Goal: Information Seeking & Learning: Find specific fact

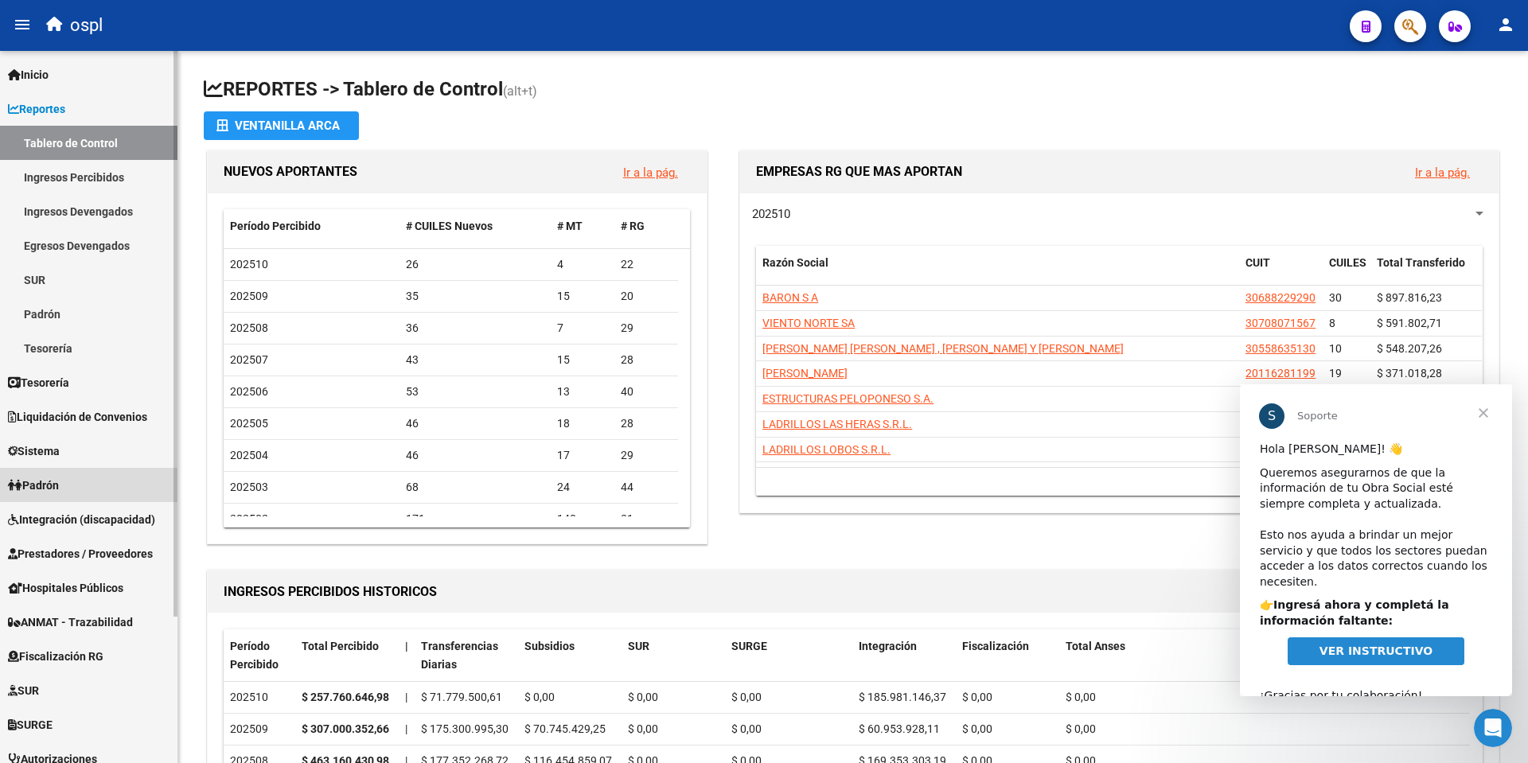
click at [45, 481] on span "Padrón" at bounding box center [33, 486] width 51 height 18
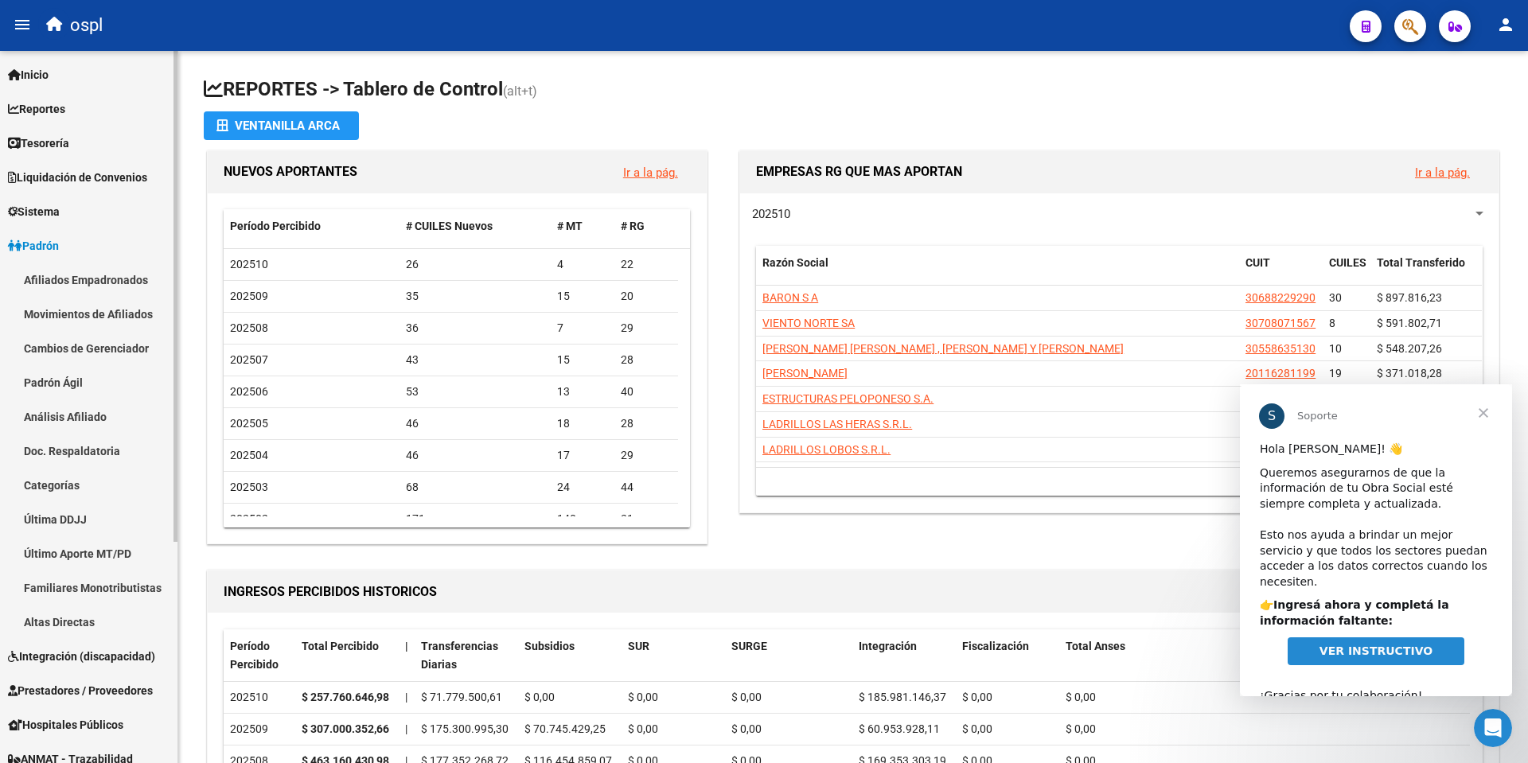
click at [98, 283] on link "Afiliados Empadronados" at bounding box center [88, 280] width 177 height 34
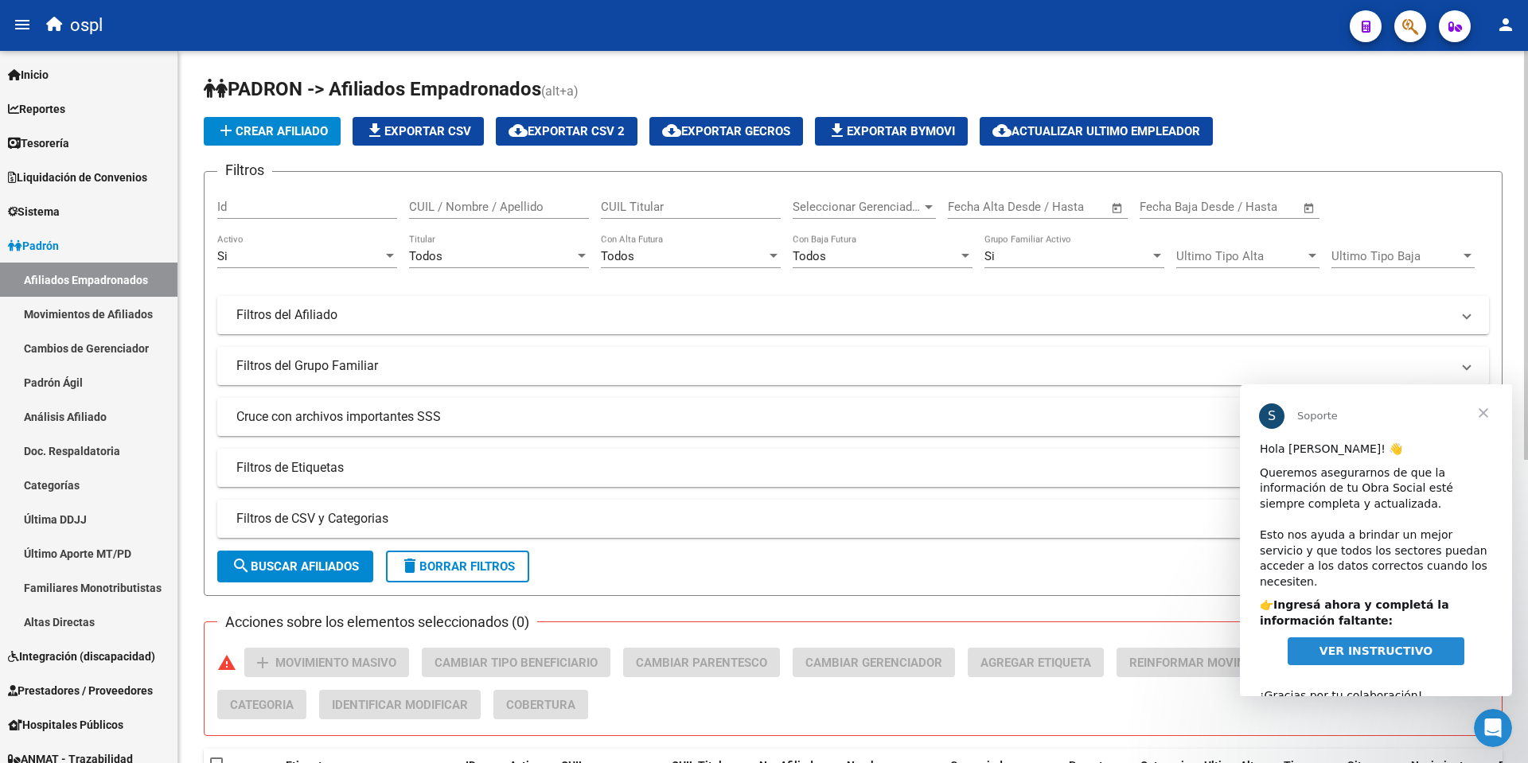
click at [493, 204] on input "CUIL / Nombre / Apellido" at bounding box center [499, 207] width 180 height 14
paste input "23414604684"
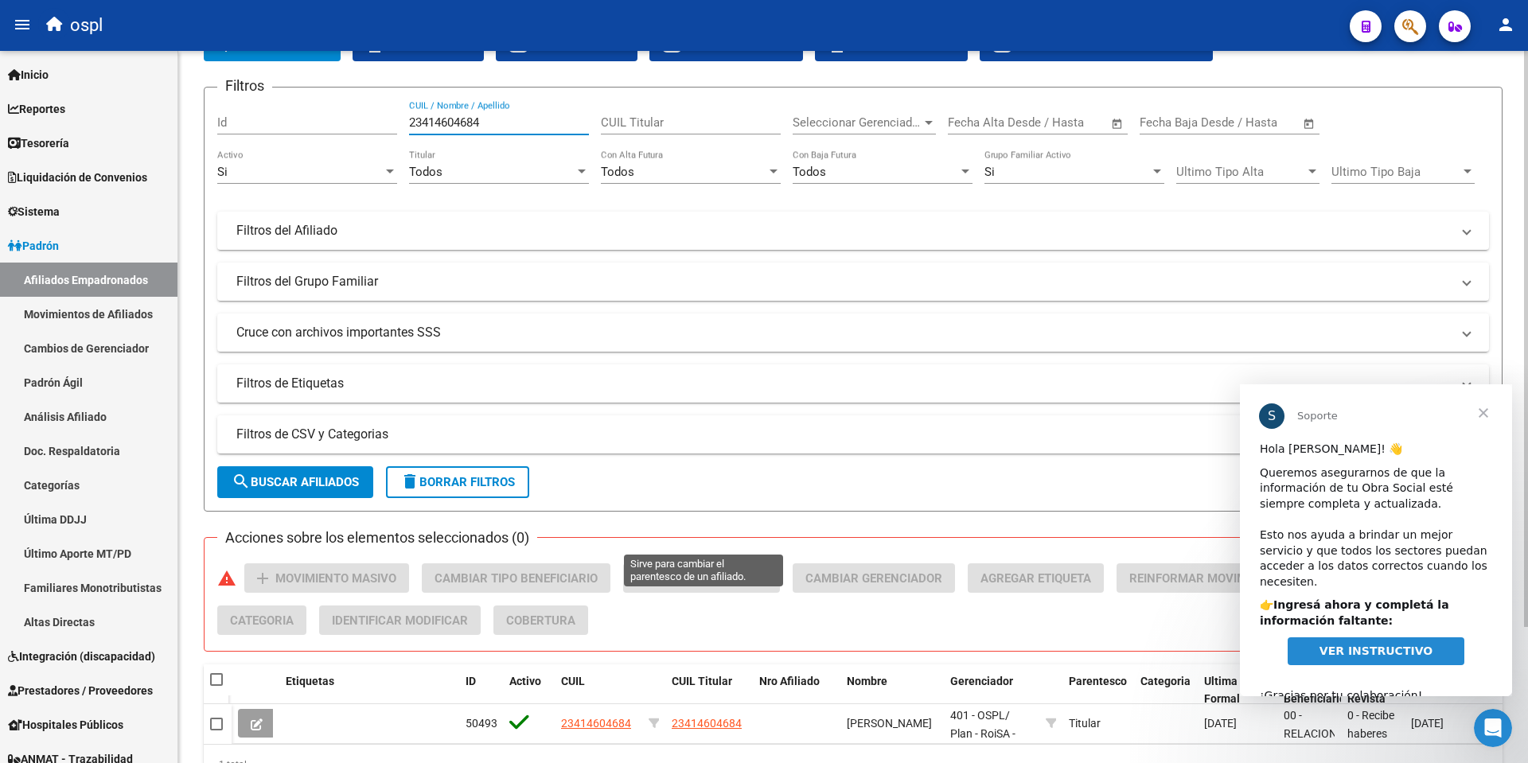
scroll to position [169, 0]
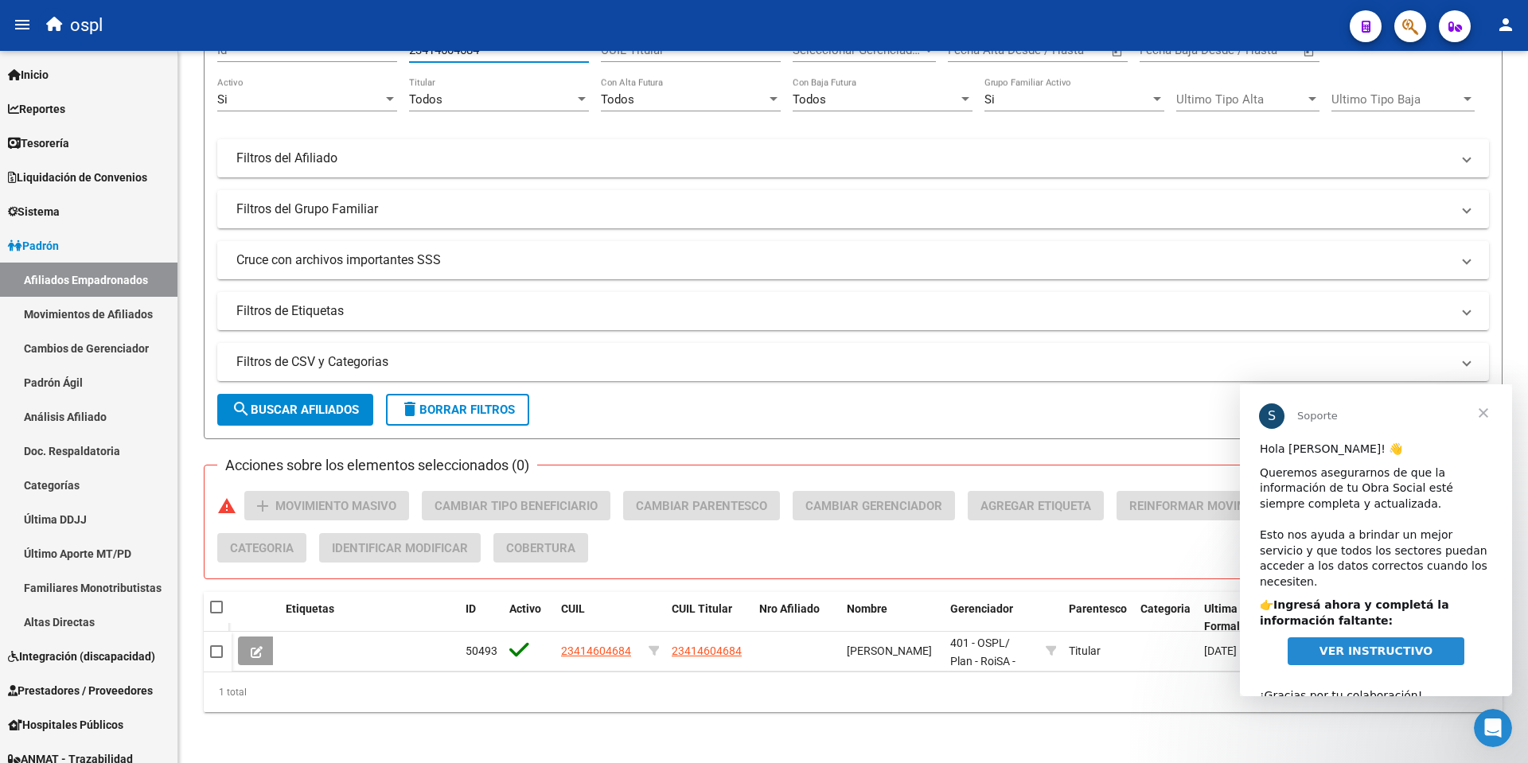
type input "23414604684"
click at [1484, 411] on span "Cerrar" at bounding box center [1483, 412] width 57 height 57
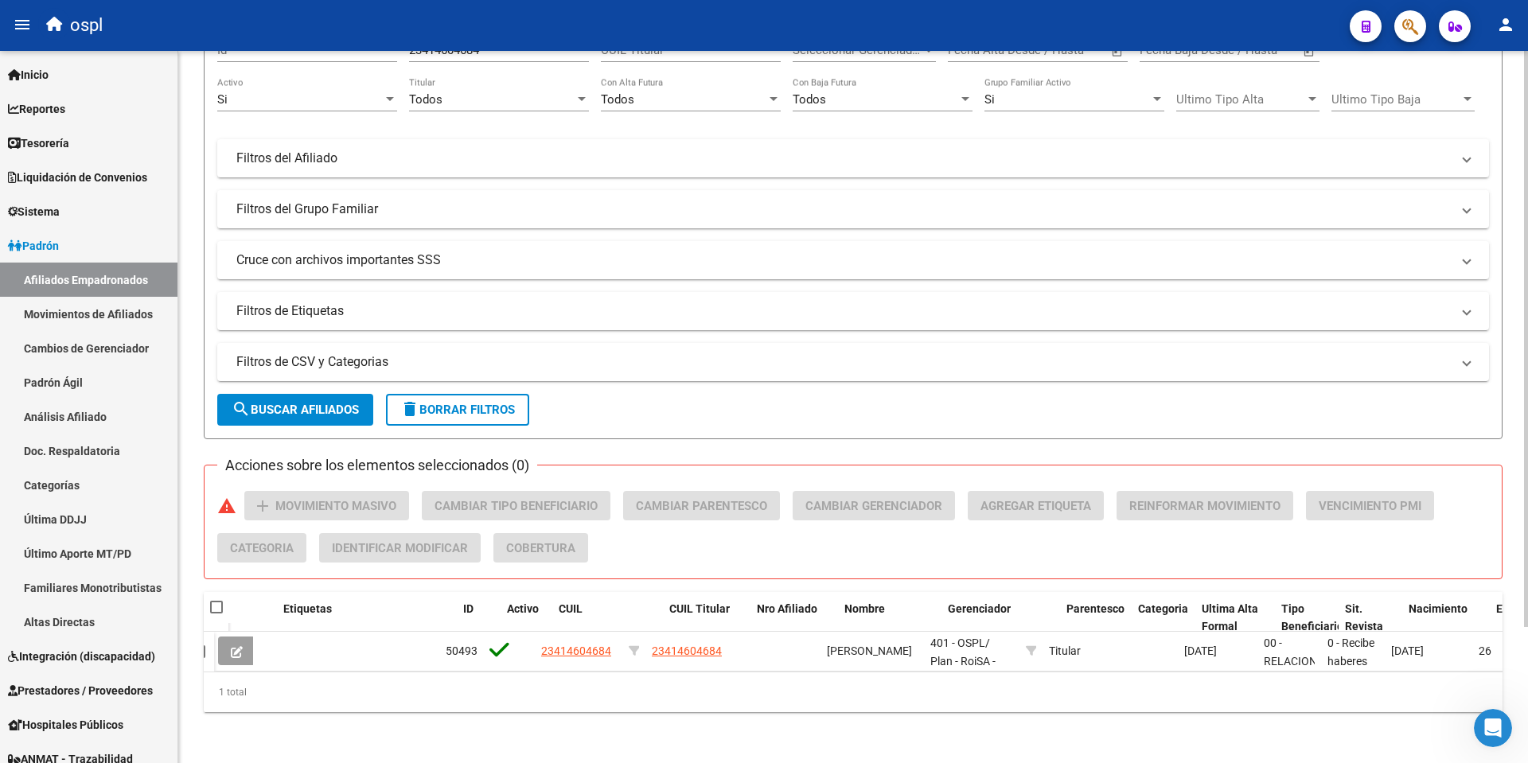
scroll to position [0, 0]
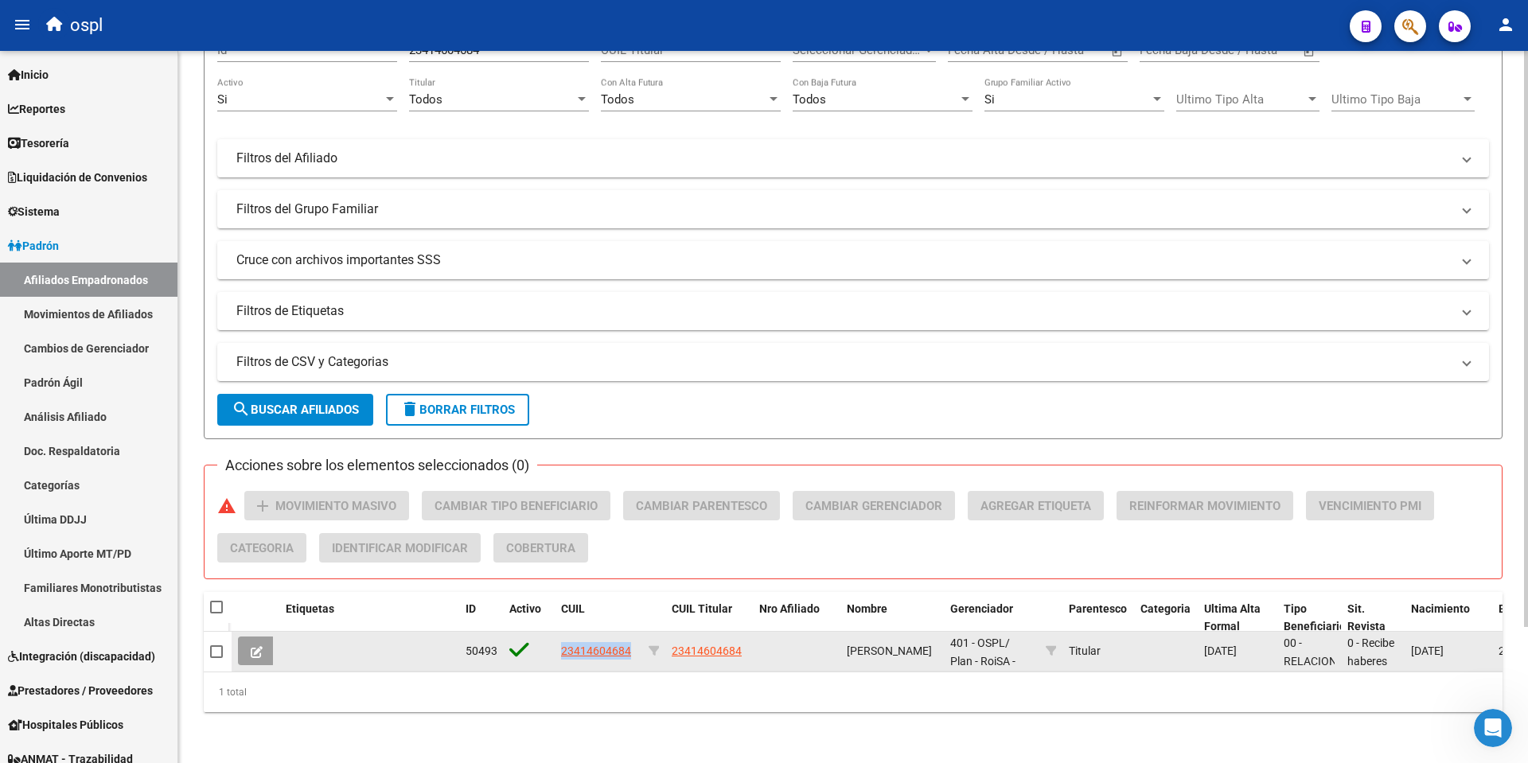
drag, startPoint x: 558, startPoint y: 644, endPoint x: 626, endPoint y: 651, distance: 68.8
click at [626, 651] on datatable-body-cell "23414604684" at bounding box center [599, 651] width 88 height 39
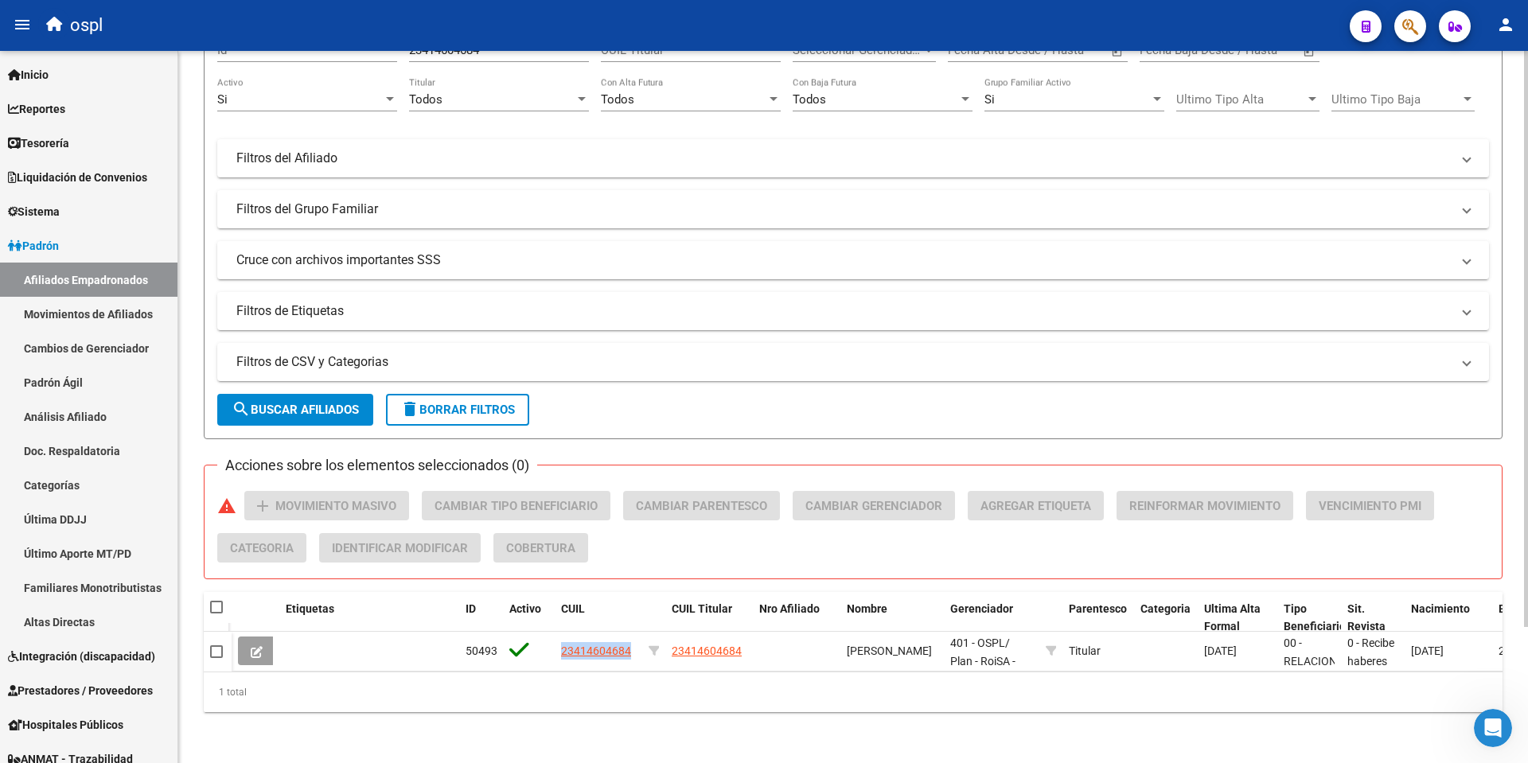
copy span "23414604684"
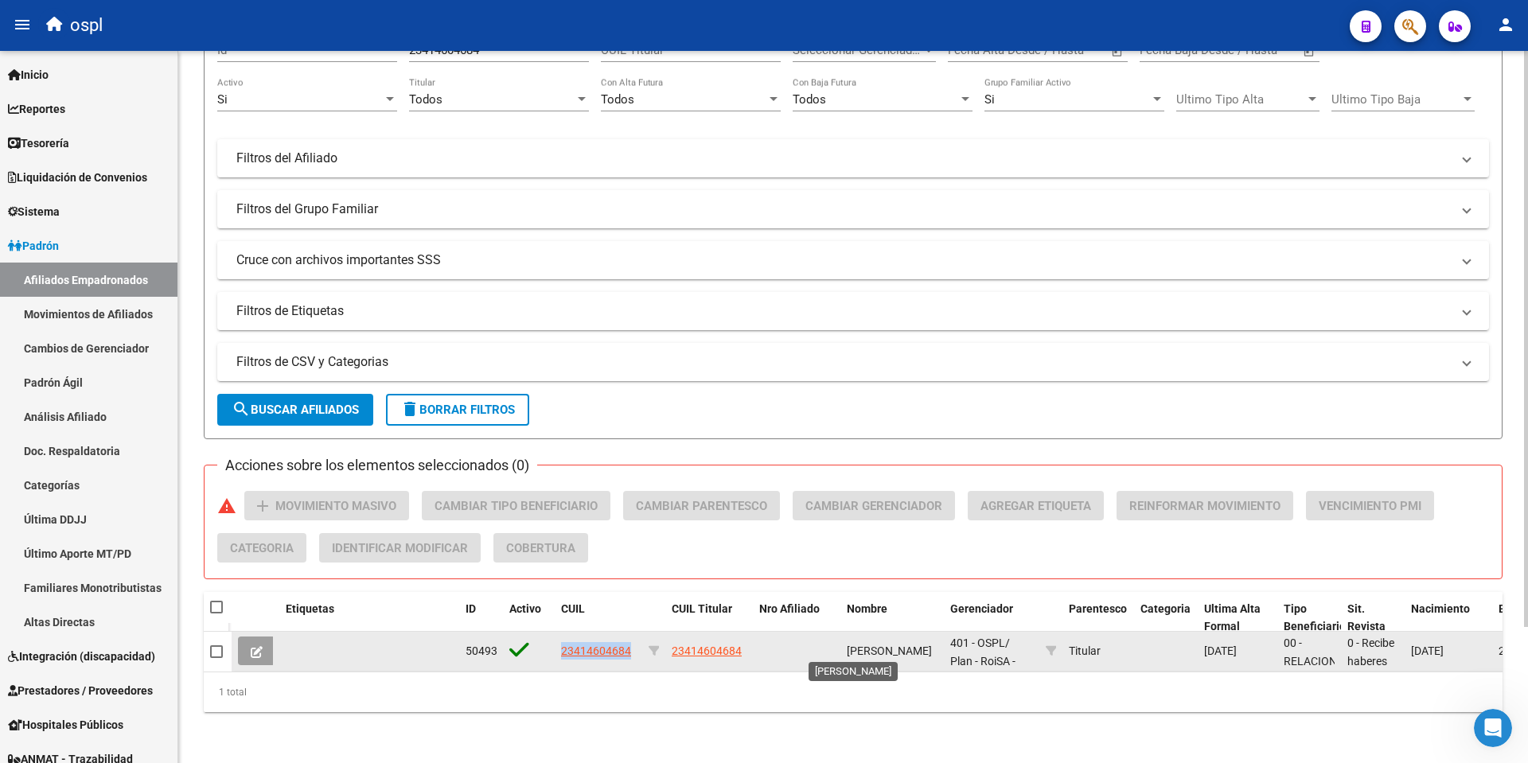
scroll to position [1, 0]
drag, startPoint x: 848, startPoint y: 630, endPoint x: 927, endPoint y: 650, distance: 81.3
click at [927, 650] on span "[PERSON_NAME]" at bounding box center [889, 651] width 85 height 13
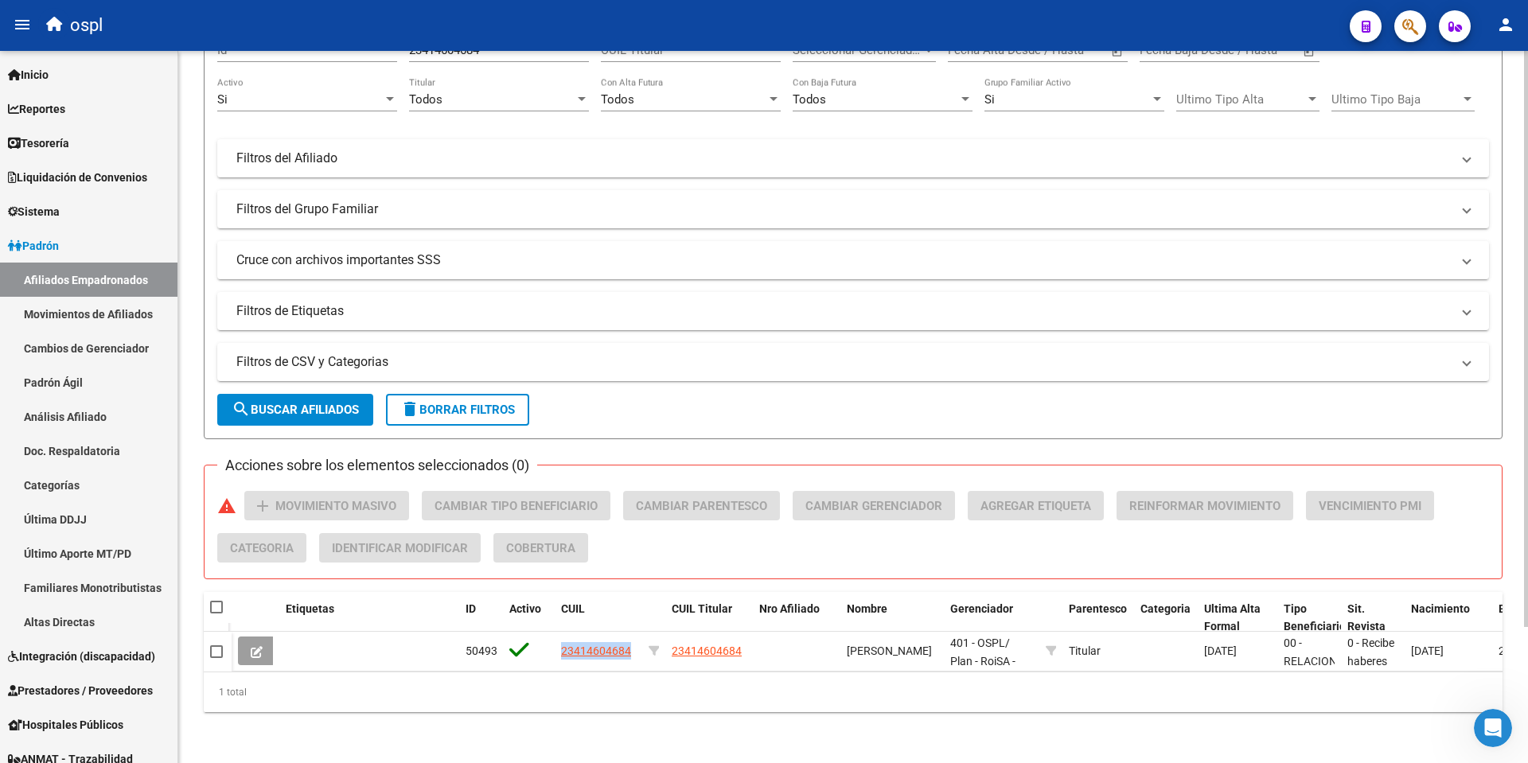
copy span "[PERSON_NAME]"
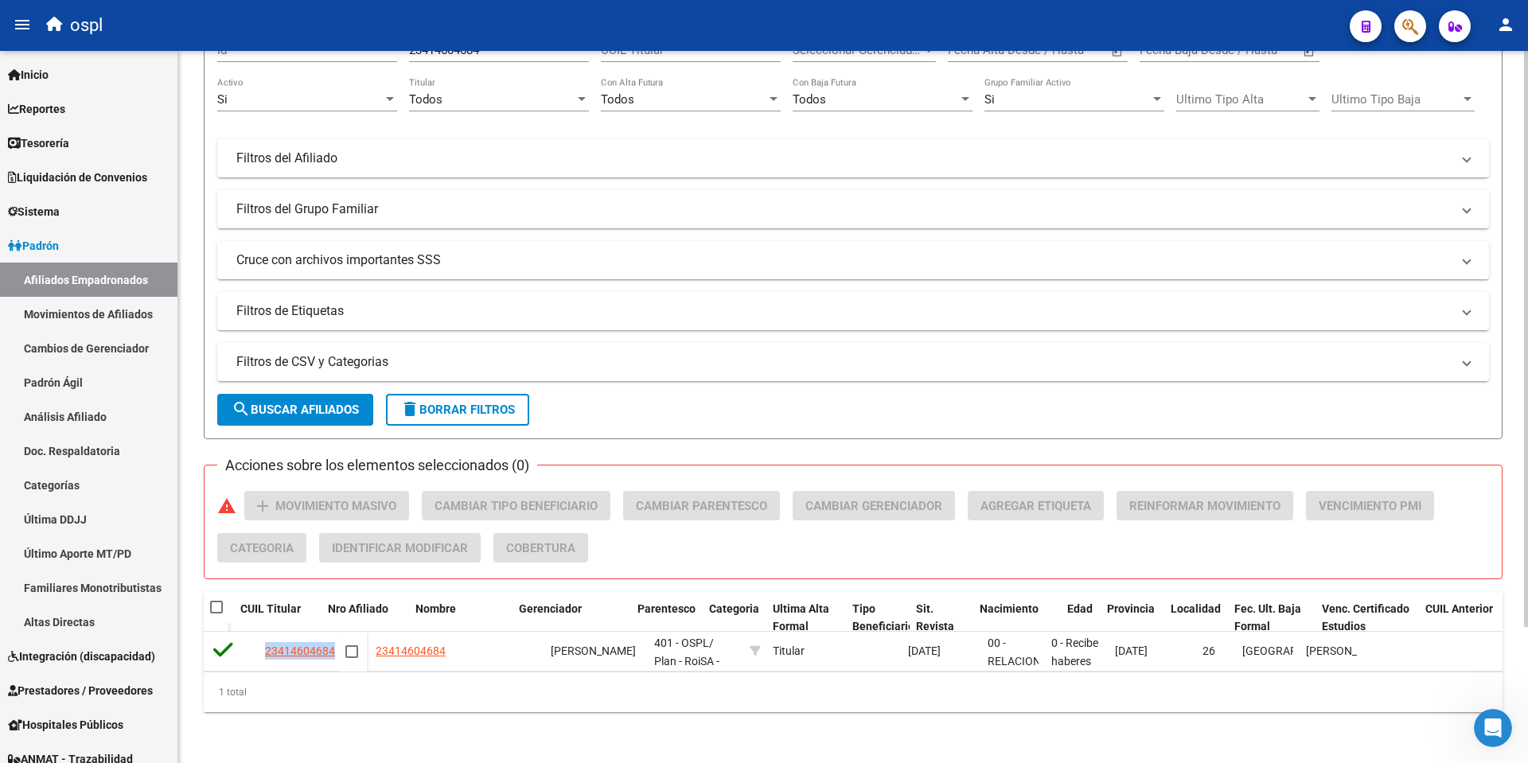
scroll to position [0, 441]
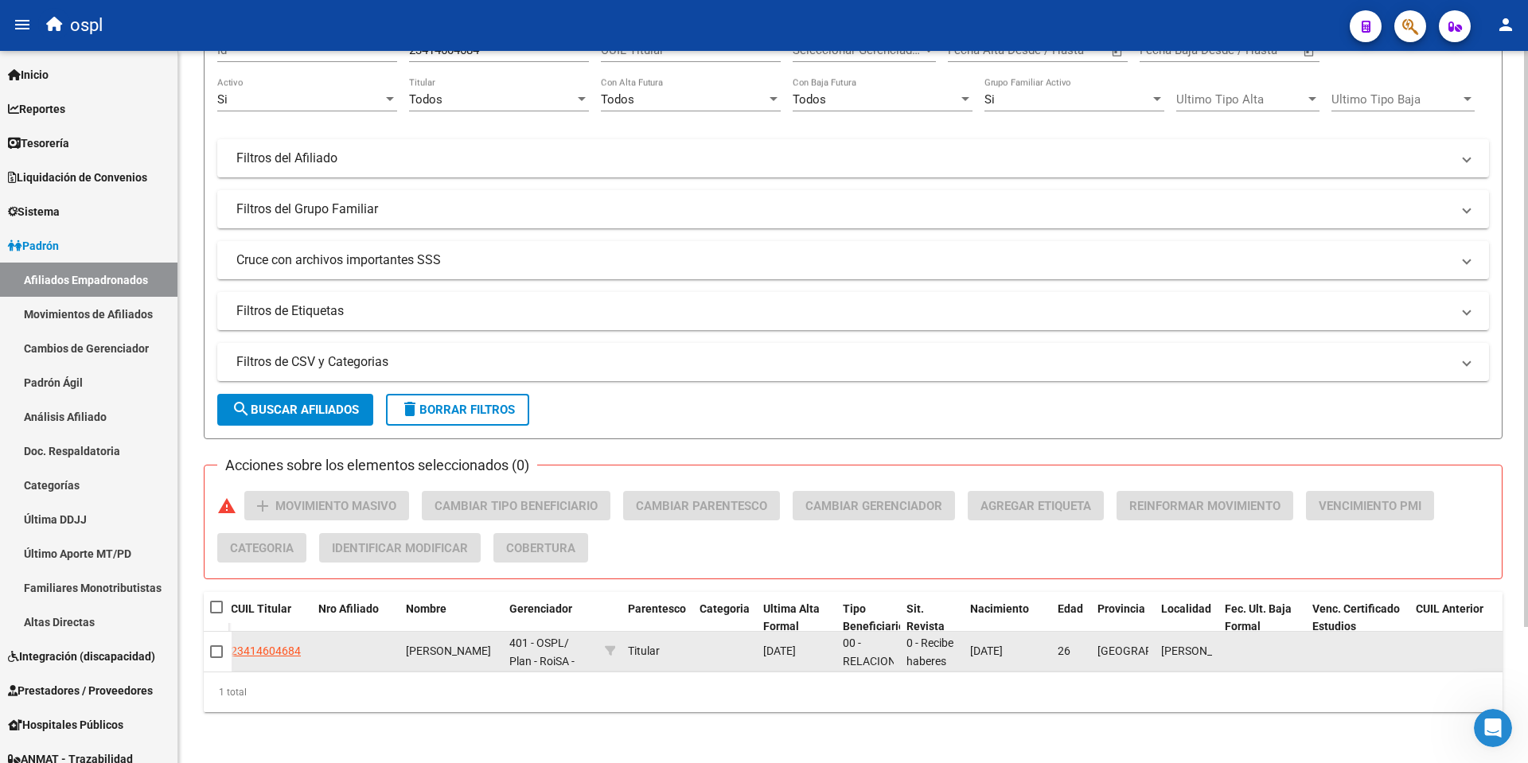
drag, startPoint x: 967, startPoint y: 636, endPoint x: 1030, endPoint y: 637, distance: 63.7
click at [1030, 637] on datatable-body-cell "[DATE]" at bounding box center [1008, 651] width 88 height 39
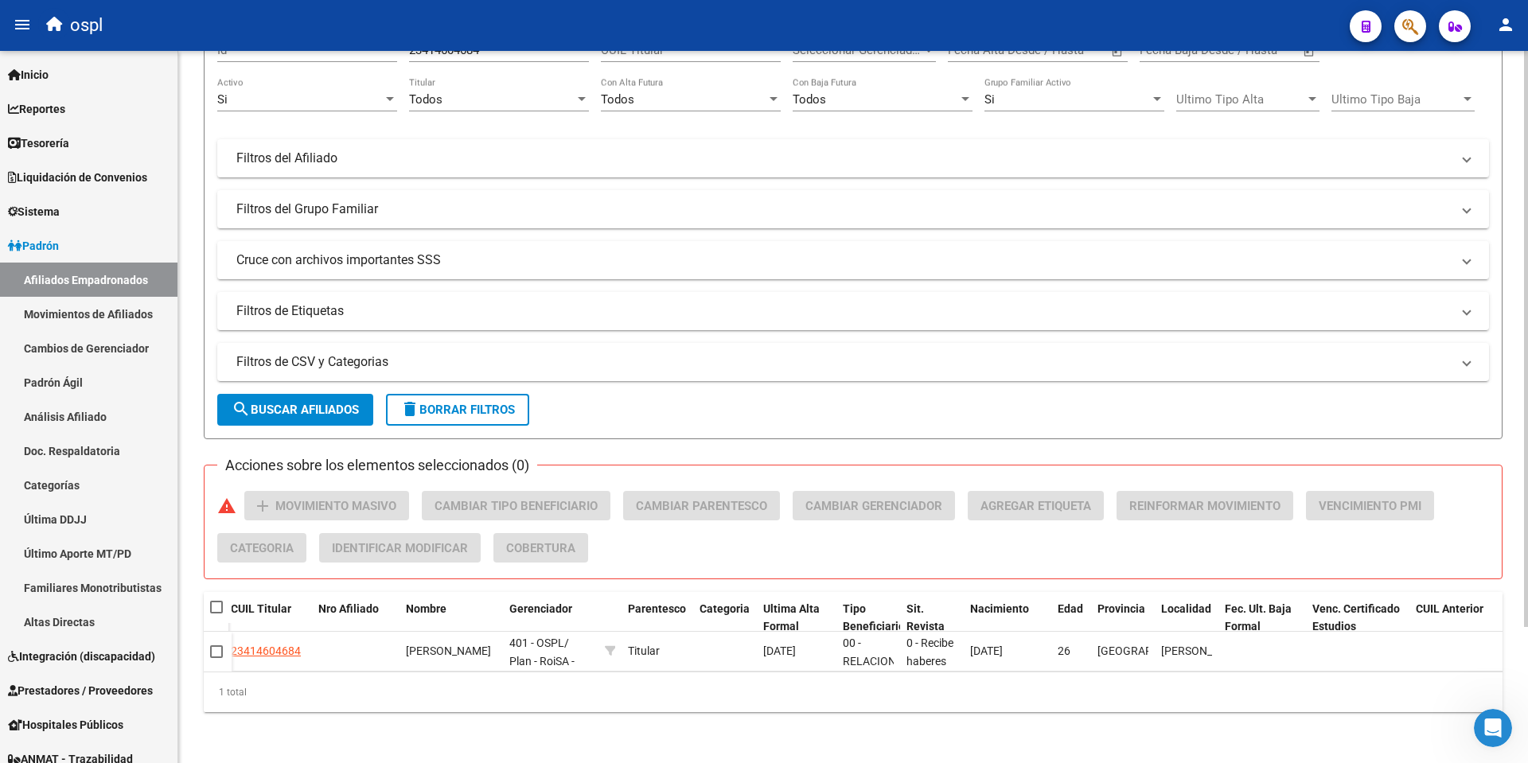
copy span "[DATE]"
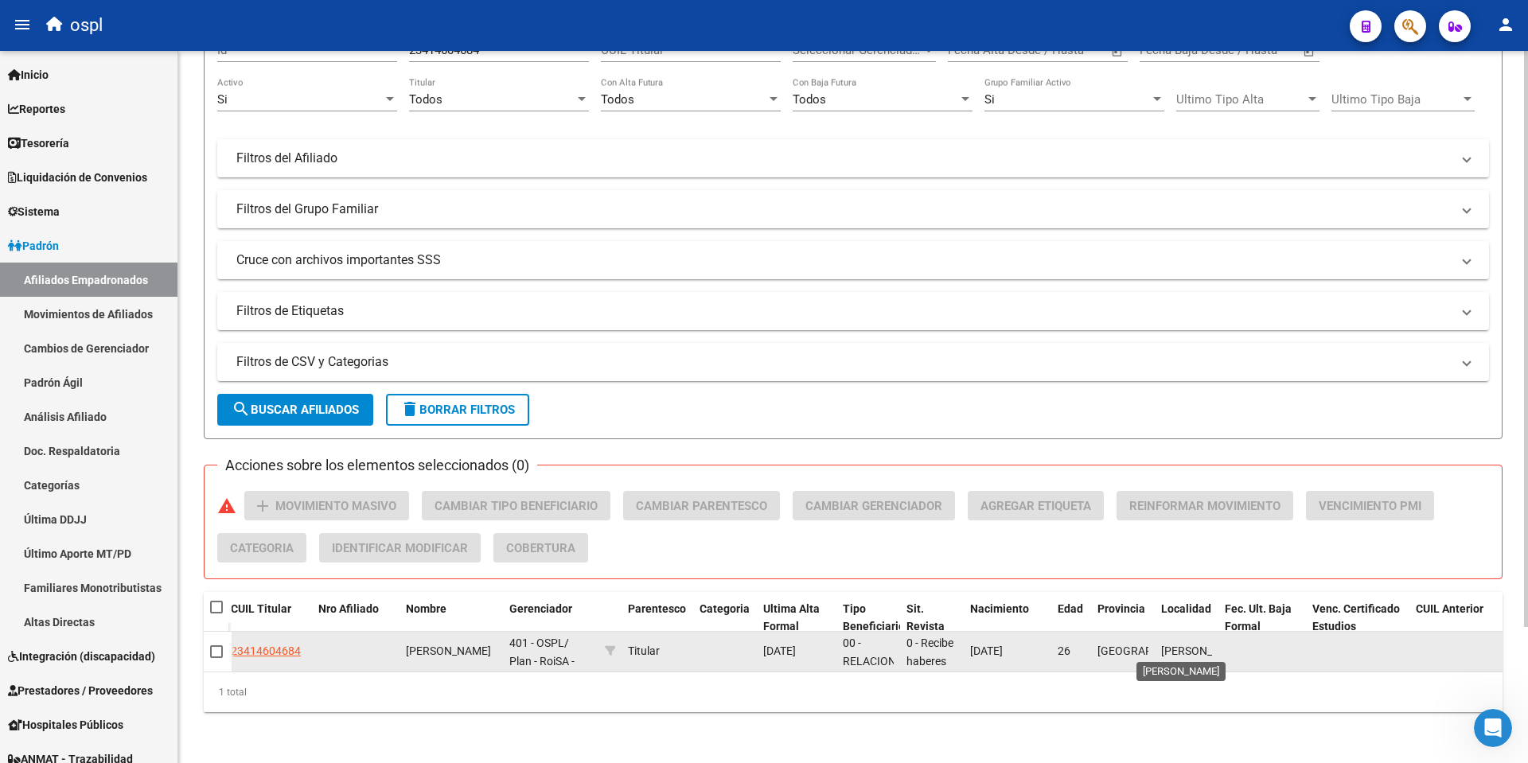
scroll to position [1, 0]
drag, startPoint x: 1163, startPoint y: 629, endPoint x: 1223, endPoint y: 655, distance: 65.2
click at [1223, 655] on div "50493 23414604684 23414604684 [PERSON_NAME] CARINA 401 - OSPL / Plan - RoiSA - …" at bounding box center [695, 652] width 1809 height 40
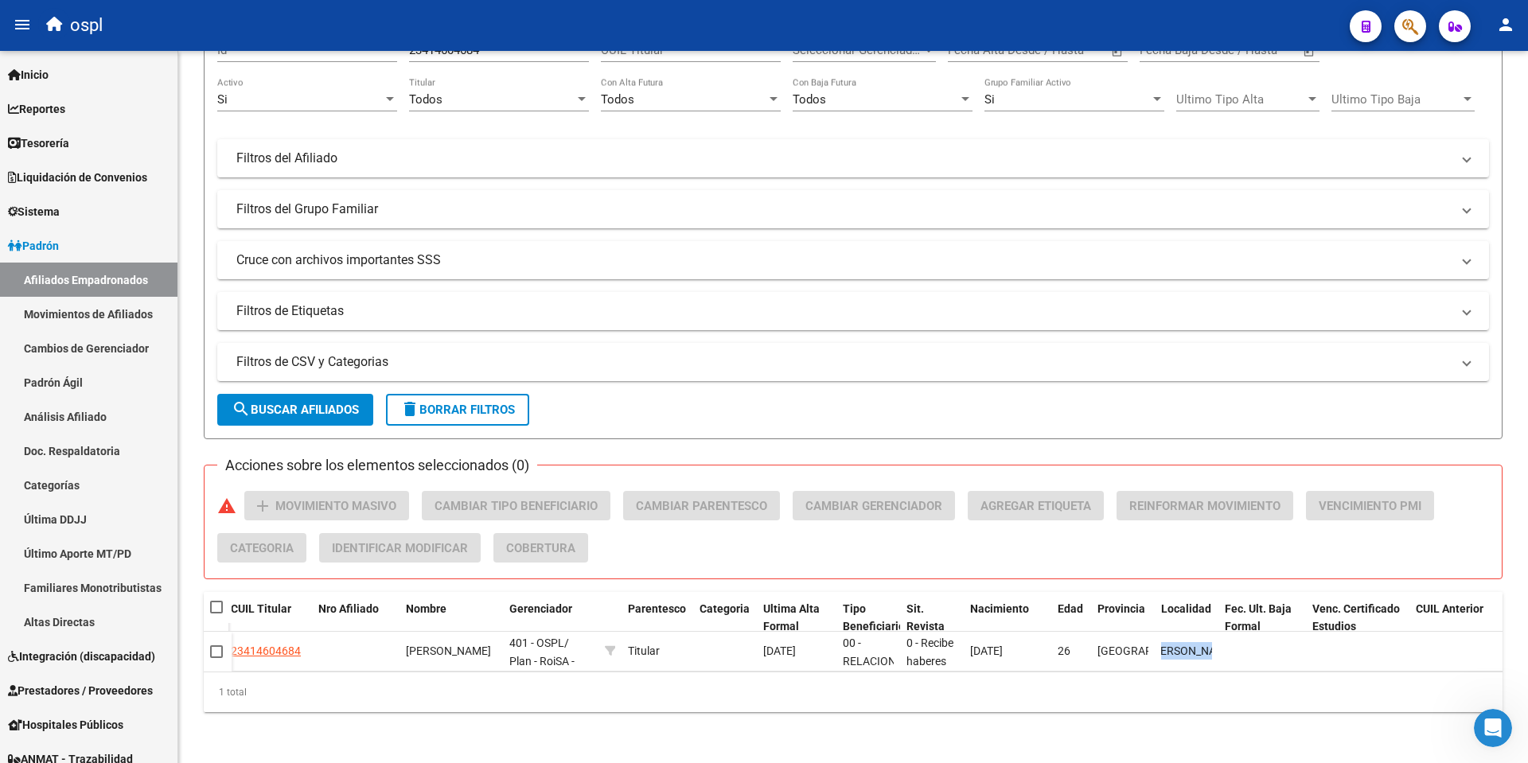
copy div "[PERSON_NAME]"
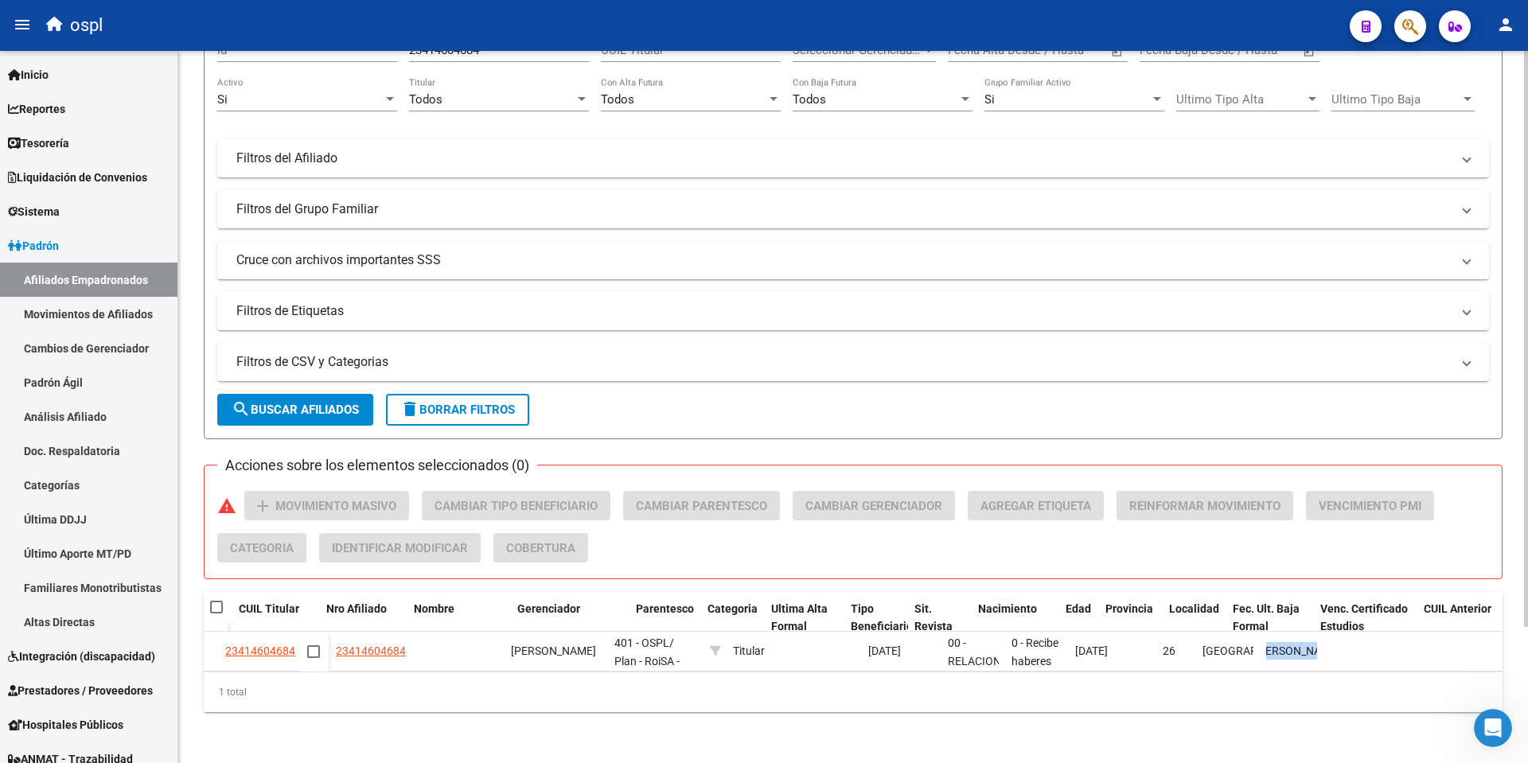
scroll to position [0, 539]
